Goal: Information Seeking & Learning: Check status

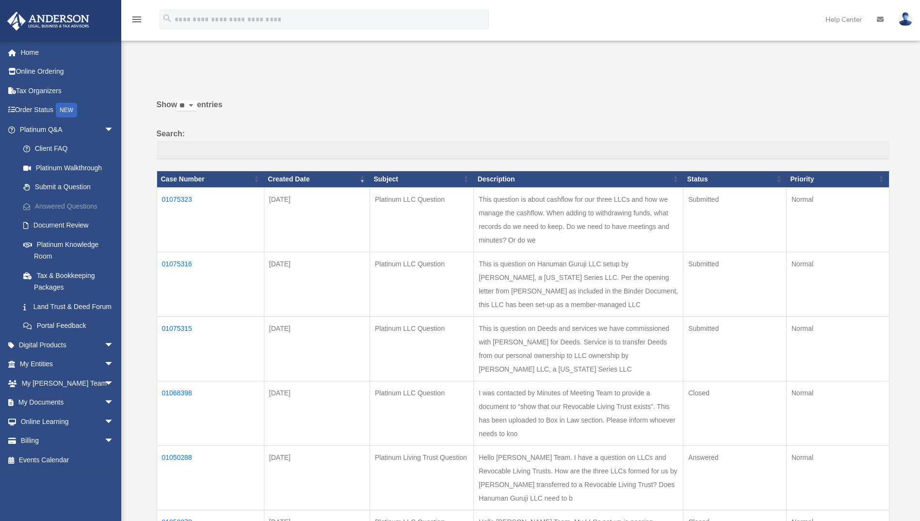
click at [56, 209] on link "Answered Questions" at bounding box center [71, 205] width 115 height 19
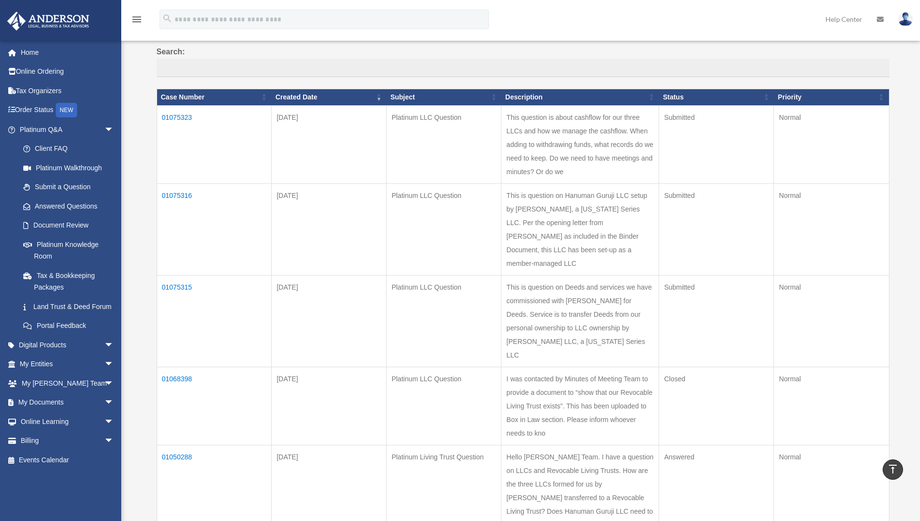
scroll to position [81, 0]
click at [171, 119] on td "01075323" at bounding box center [214, 145] width 115 height 78
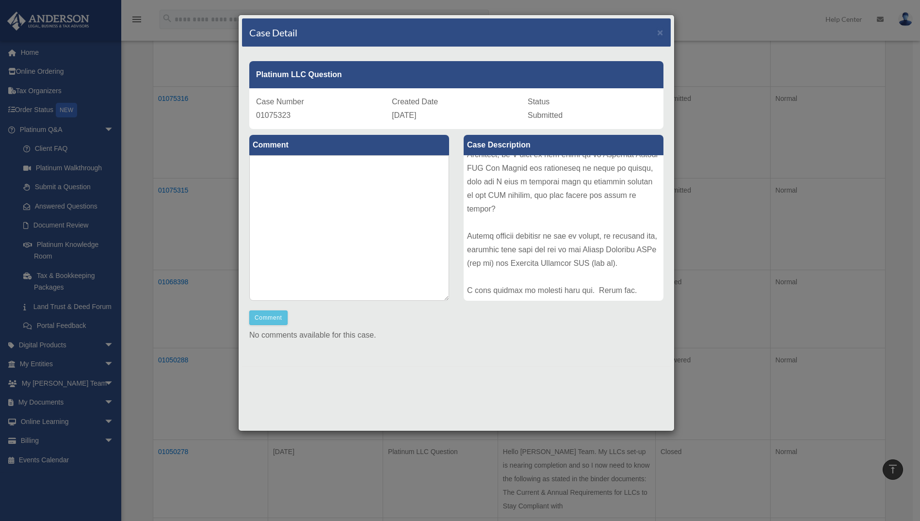
scroll to position [179, 0]
click at [656, 30] on div "Case Detail ×" at bounding box center [456, 32] width 429 height 29
click at [658, 32] on span "×" at bounding box center [660, 32] width 6 height 11
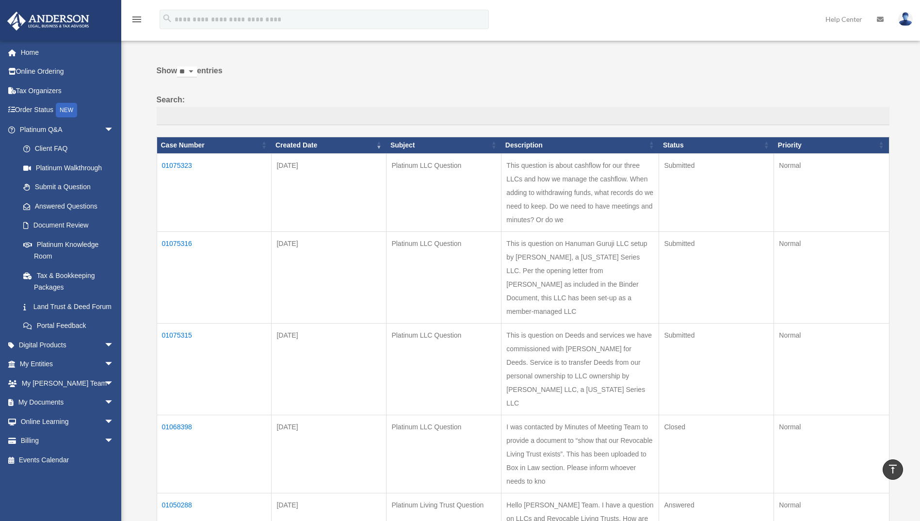
scroll to position [0, 0]
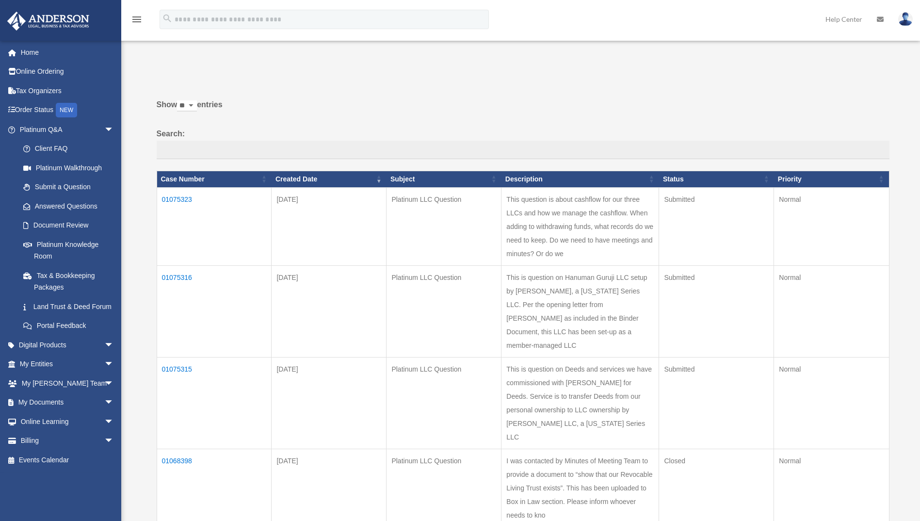
click at [176, 288] on td "01075316" at bounding box center [214, 311] width 115 height 92
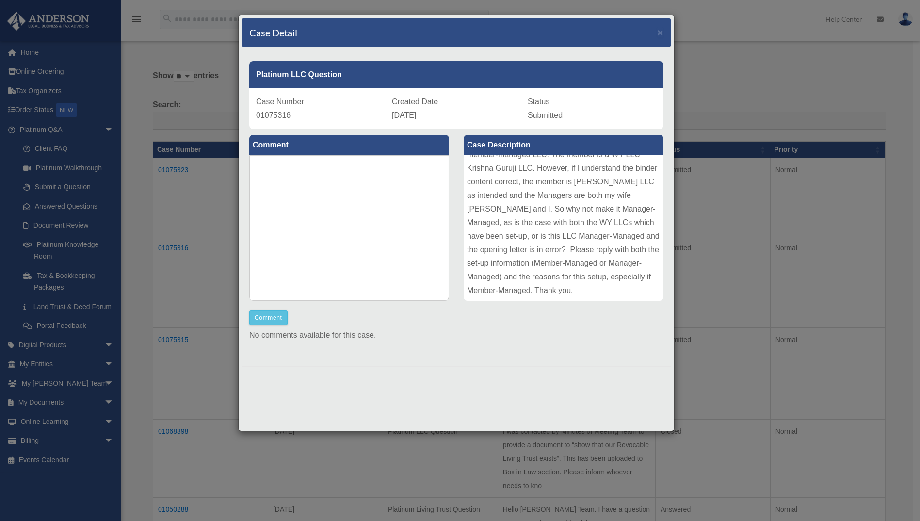
scroll to position [30, 0]
click at [657, 31] on span "×" at bounding box center [660, 32] width 6 height 11
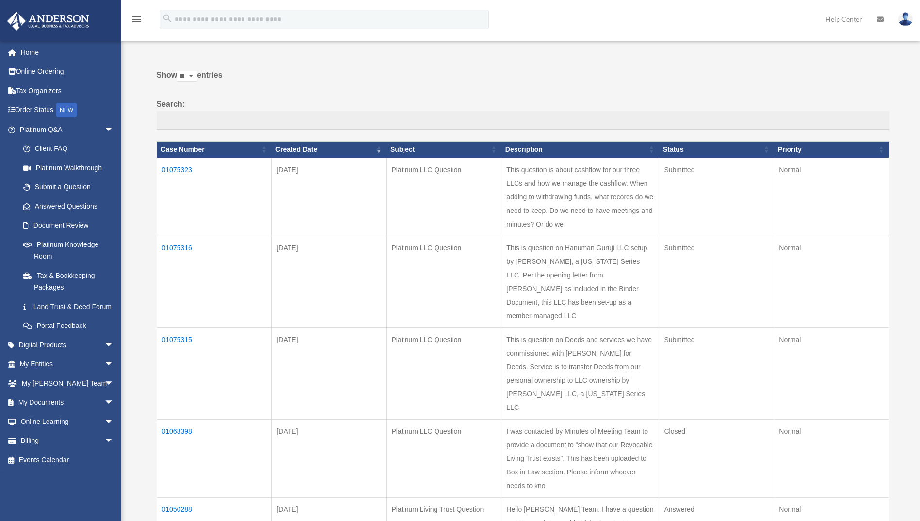
click at [179, 352] on td "01075315" at bounding box center [214, 373] width 115 height 92
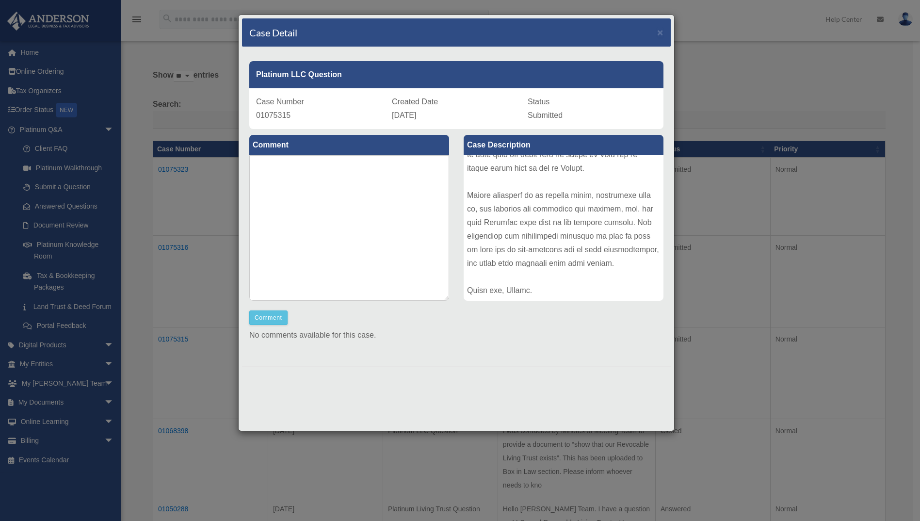
scroll to position [444, 0]
click at [659, 33] on span "×" at bounding box center [660, 32] width 6 height 11
